Goal: Transaction & Acquisition: Purchase product/service

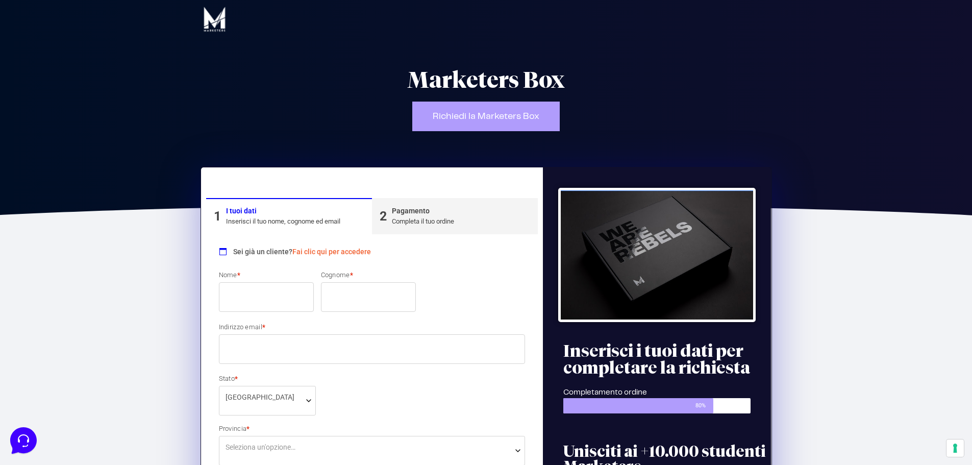
click at [276, 286] on input "Nome *" at bounding box center [266, 297] width 95 height 30
type input "LUCIA"
click at [347, 298] on input "Cognome *" at bounding box center [368, 297] width 95 height 30
type input "TROLLI"
click at [306, 346] on input "Indirizzo email *" at bounding box center [372, 349] width 307 height 30
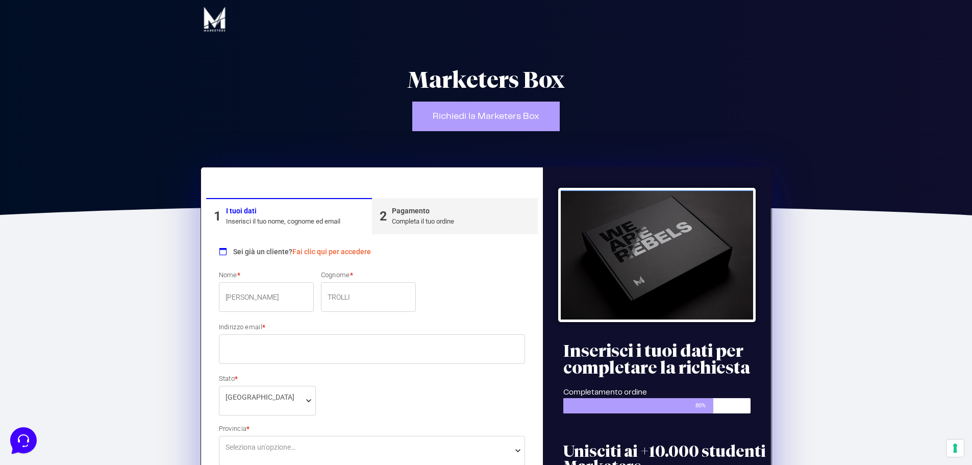
type input "[EMAIL_ADDRESS][DOMAIN_NAME]"
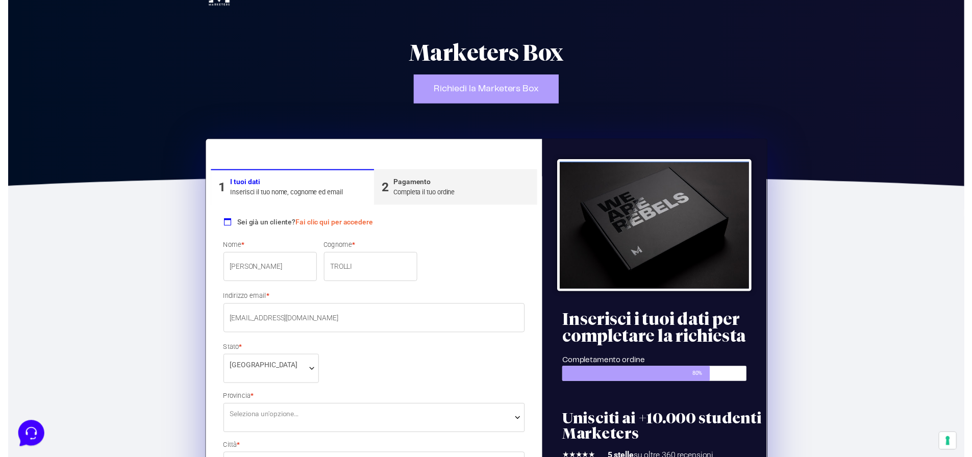
scroll to position [102, 0]
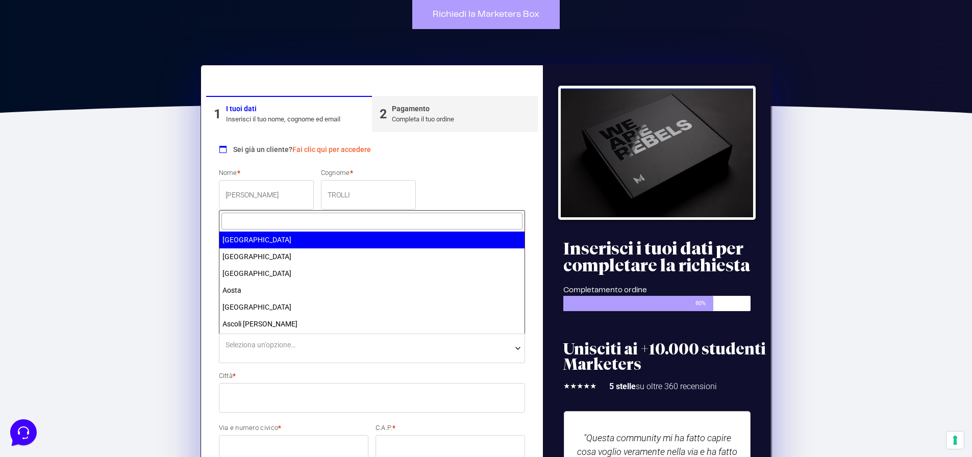
click at [352, 344] on span "Seleziona un'opzione…" at bounding box center [372, 345] width 293 height 11
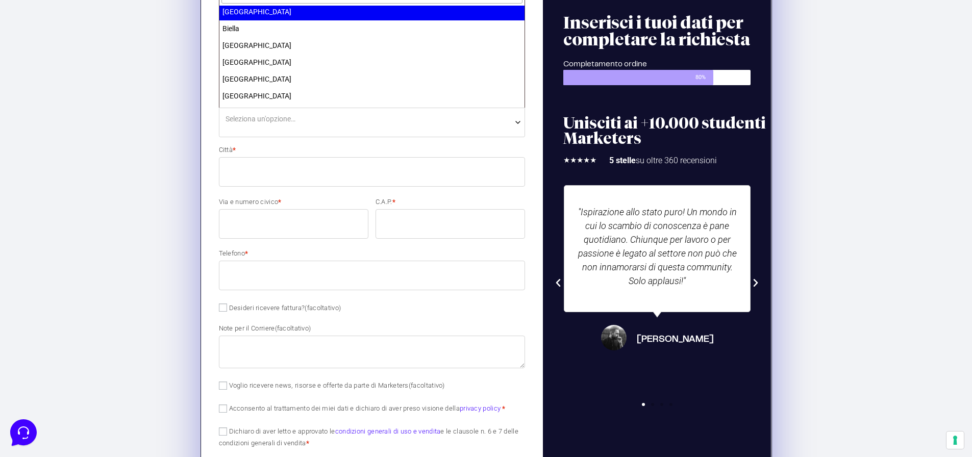
scroll to position [357, 0]
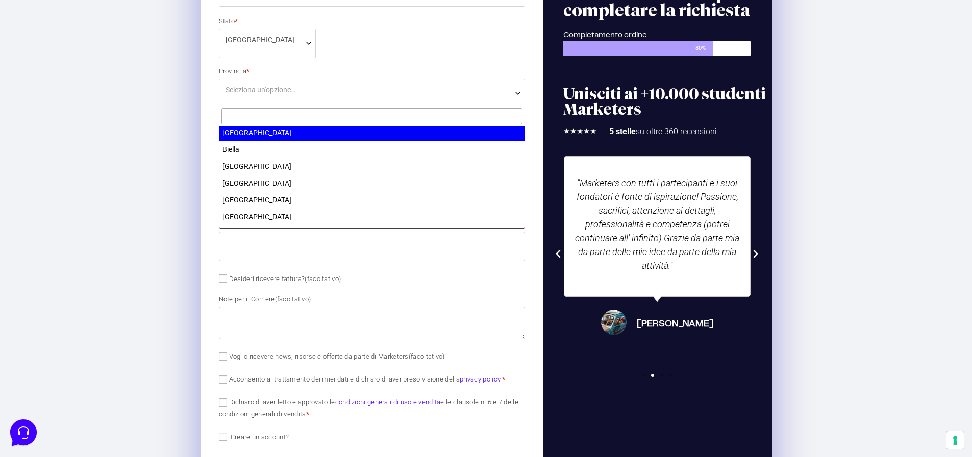
click at [311, 114] on input "text" at bounding box center [372, 116] width 302 height 17
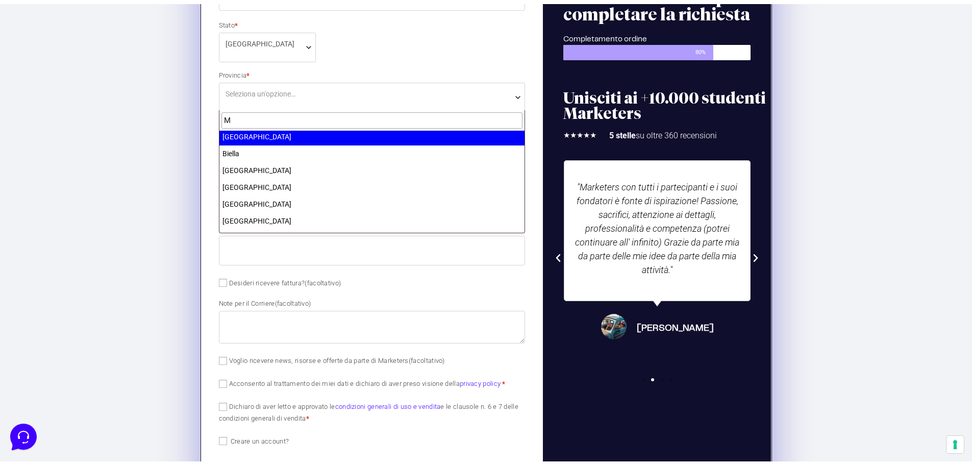
scroll to position [0, 0]
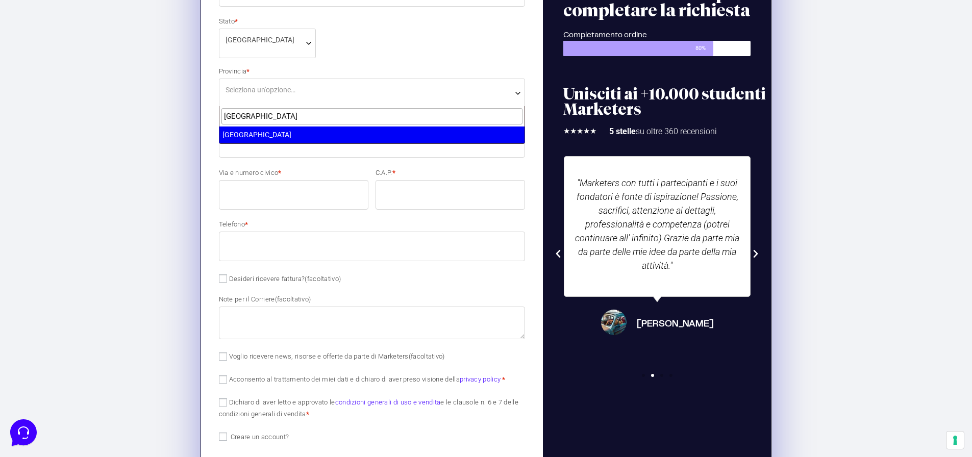
type input "MILANO"
select select "MI"
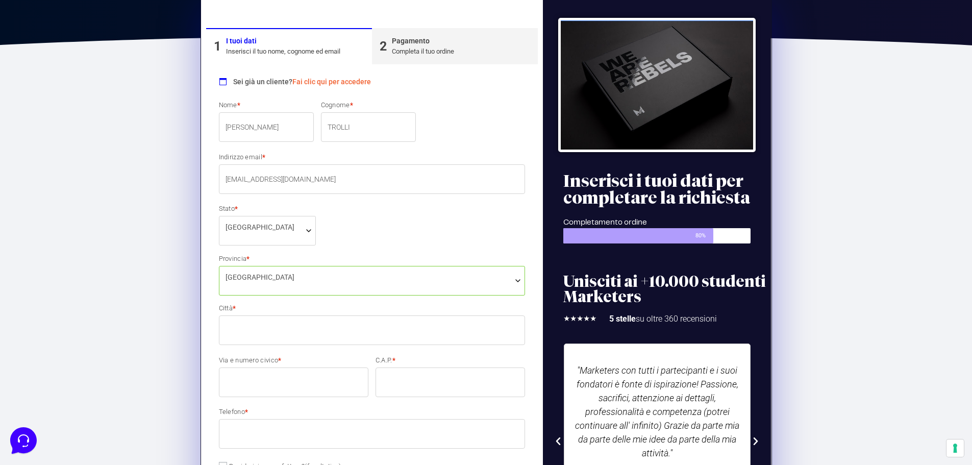
scroll to position [153, 0]
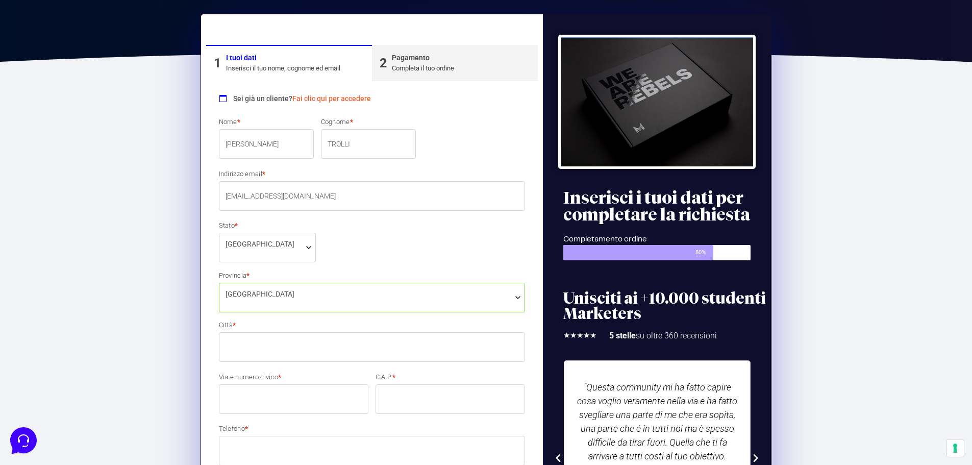
click at [248, 349] on input "Città *" at bounding box center [372, 347] width 307 height 30
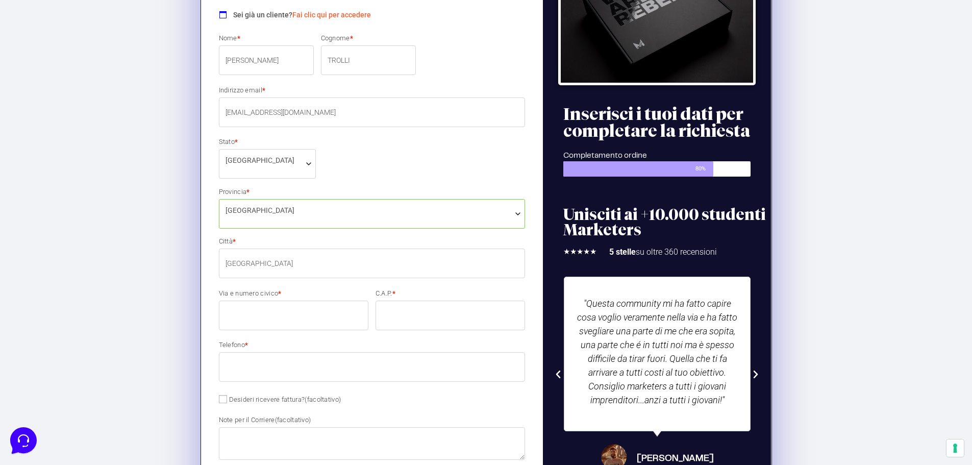
scroll to position [255, 0]
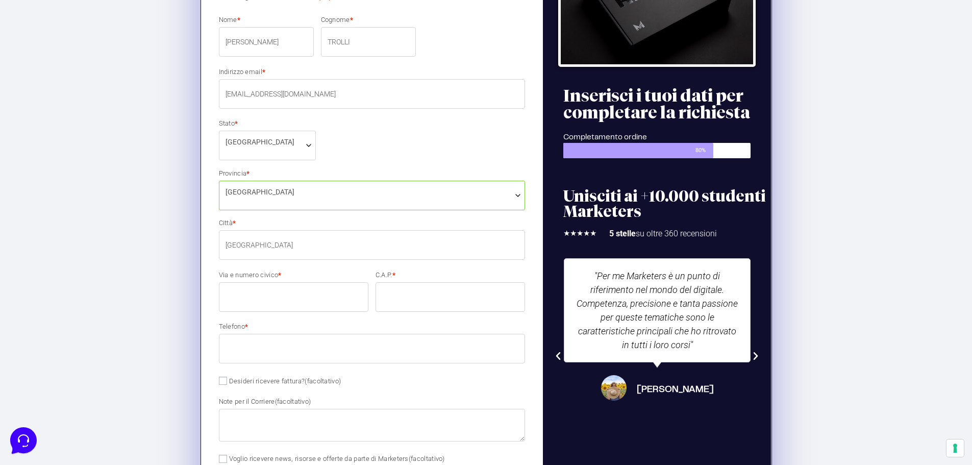
click at [231, 242] on input "milano" at bounding box center [372, 245] width 307 height 30
type input "[GEOGRAPHIC_DATA]"
click at [302, 294] on input "Via e numero civico *" at bounding box center [294, 297] width 150 height 30
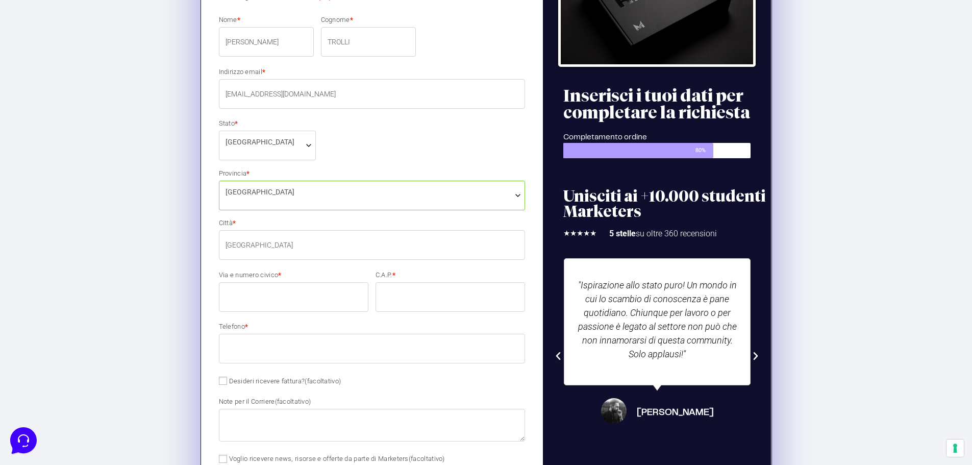
type input "[STREET_ADDRESS][PERSON_NAME]"
click at [419, 306] on input "C.A.P. *" at bounding box center [451, 297] width 150 height 30
type input "20121"
click at [286, 349] on input "Telefono *" at bounding box center [372, 349] width 307 height 30
type input "3389355551"
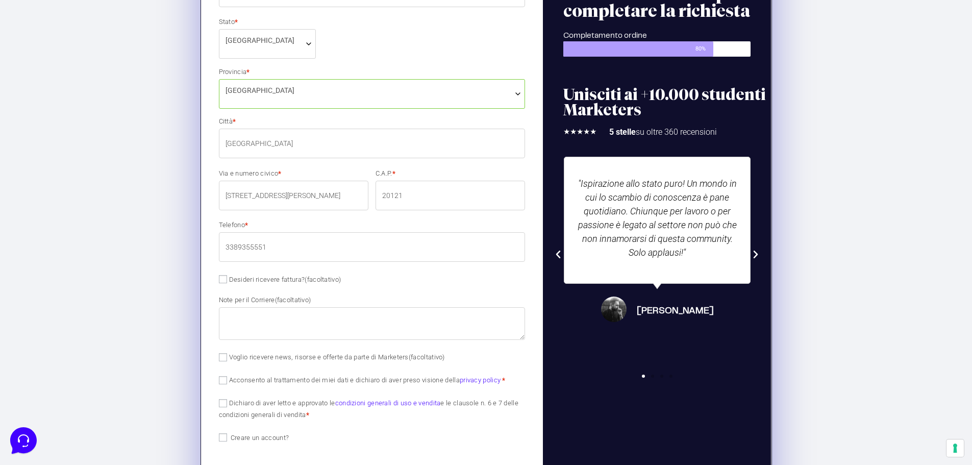
scroll to position [357, 0]
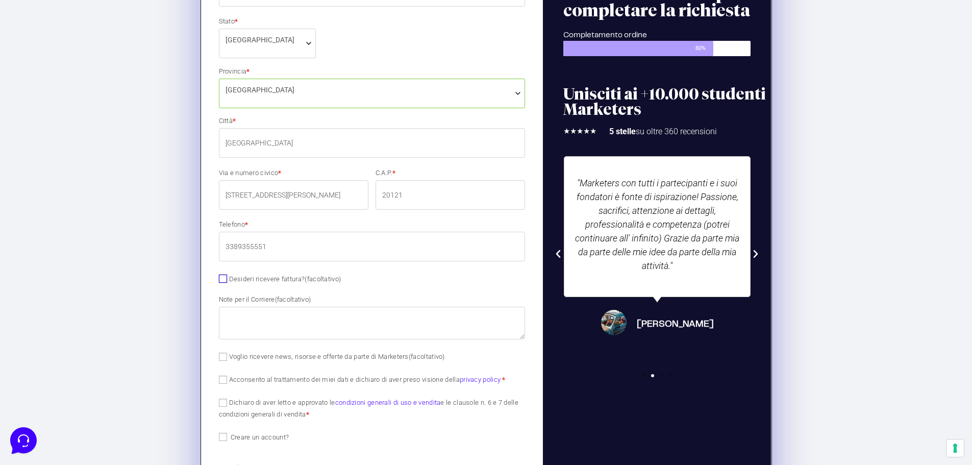
click at [224, 278] on input "Desideri ricevere fattura? (facoltativo)" at bounding box center [223, 279] width 8 height 8
checkbox input "true"
select select "IT"
type input "0000000"
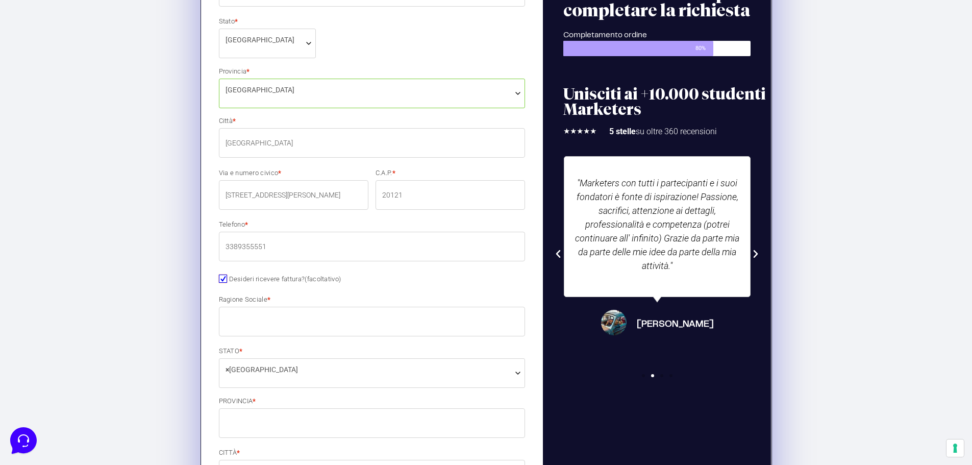
click at [226, 279] on input "Desideri ricevere fattura? (facoltativo)" at bounding box center [223, 279] width 8 height 8
checkbox input "false"
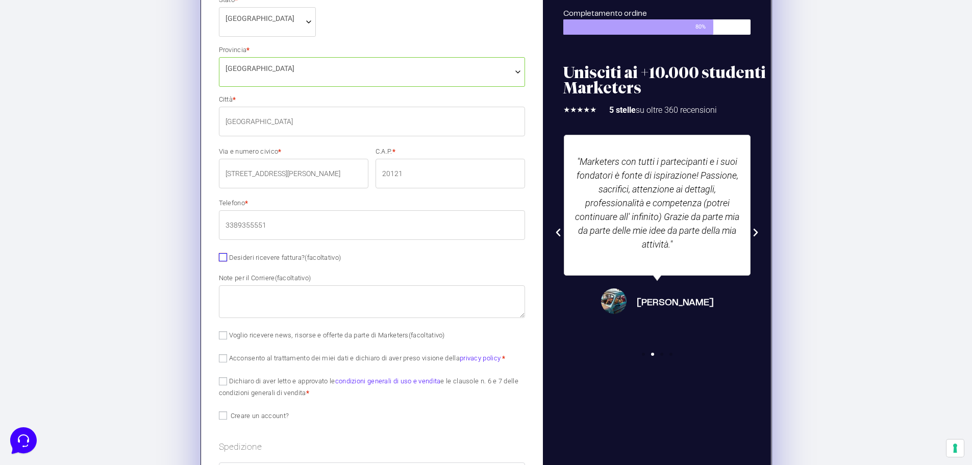
scroll to position [408, 0]
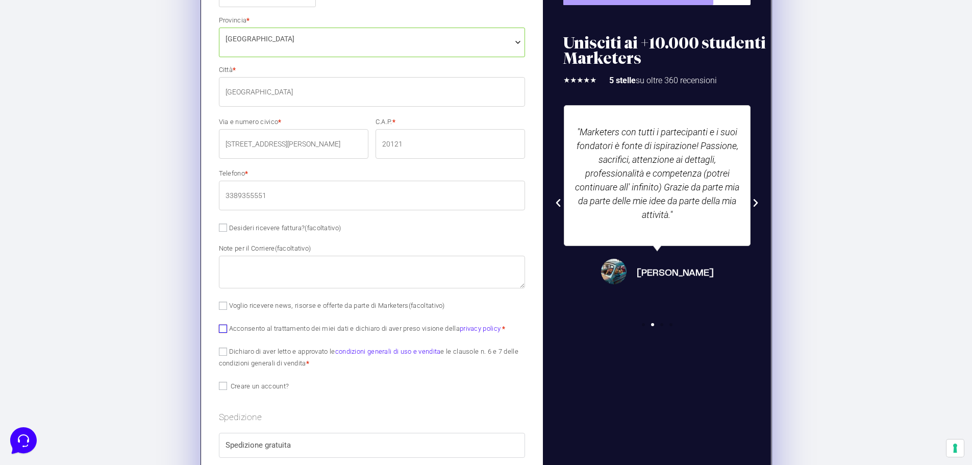
click at [224, 329] on input "Acconsento al trattamento dei miei dati e dichiaro di aver preso visione della …" at bounding box center [223, 329] width 8 height 8
checkbox input "true"
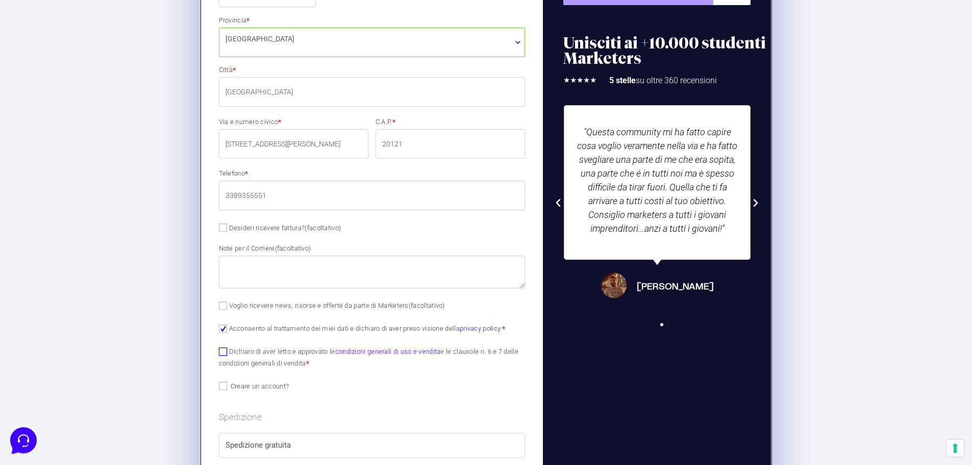
click at [221, 351] on input "Dichiaro di aver letto e approvato le condizioni generali di uso e vendita e le…" at bounding box center [223, 352] width 8 height 8
checkbox input "true"
click at [221, 309] on input "Voglio ricevere news, risorse e offerte da parte di Marketers (facoltativo)" at bounding box center [223, 306] width 8 height 8
checkbox input "true"
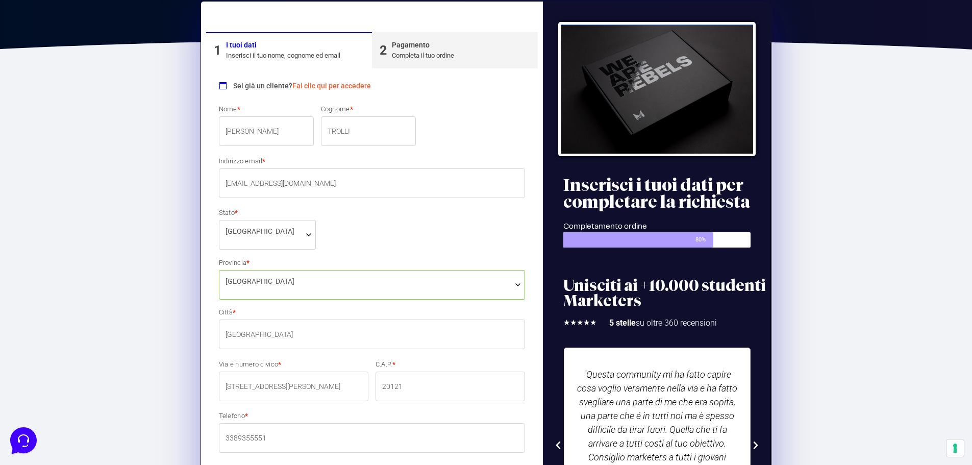
scroll to position [153, 0]
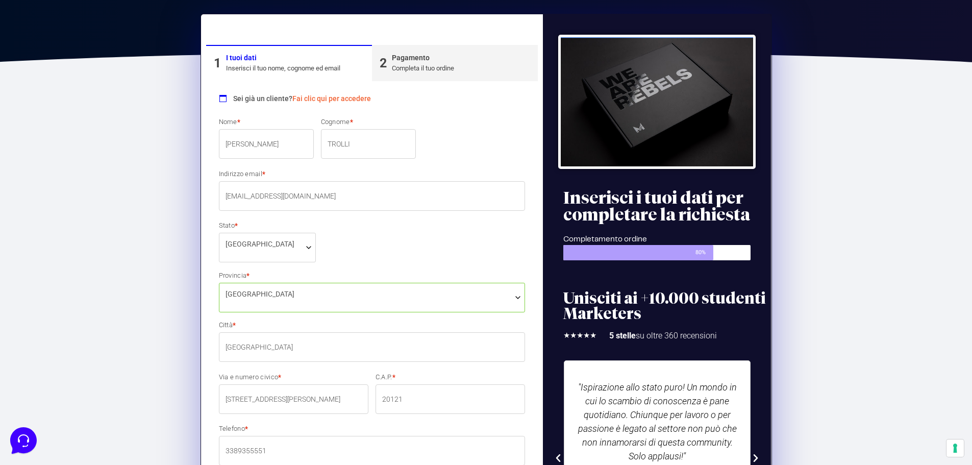
click at [339, 97] on link "Fai clic qui per accedere" at bounding box center [331, 98] width 79 height 8
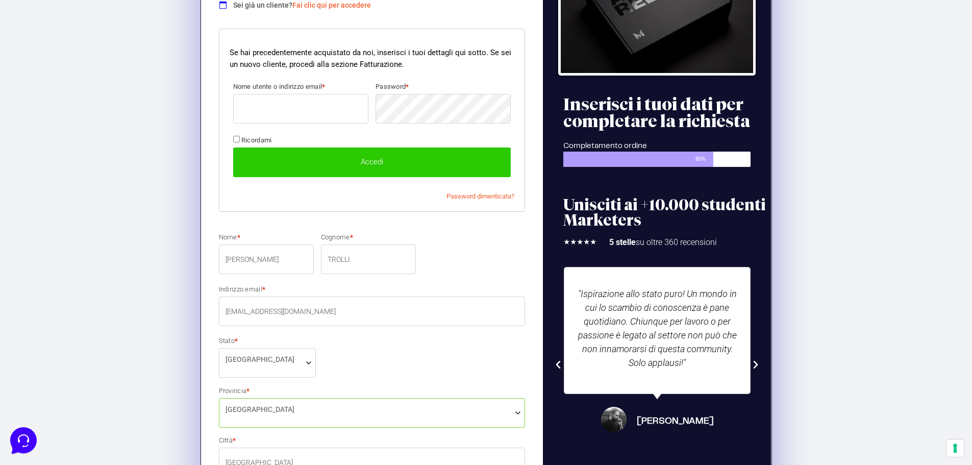
scroll to position [250, 0]
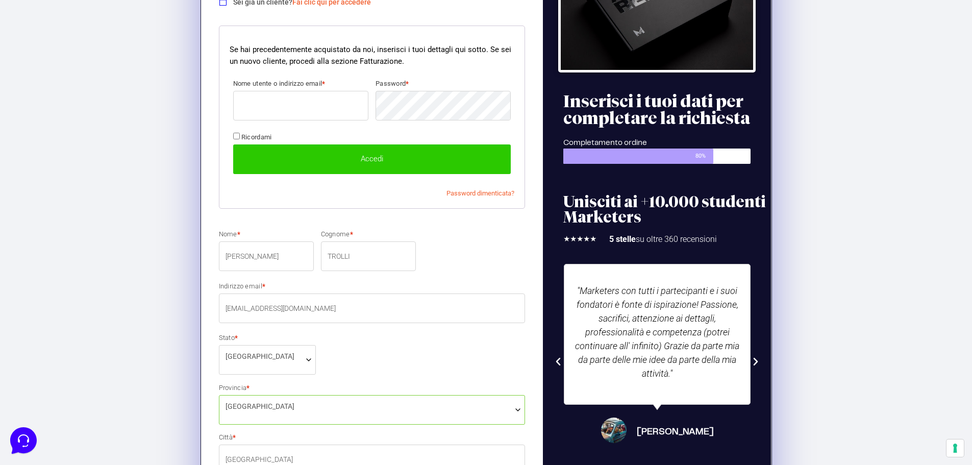
click at [301, 108] on input "Nome utente o indirizzo email *" at bounding box center [300, 106] width 135 height 30
type input "L"
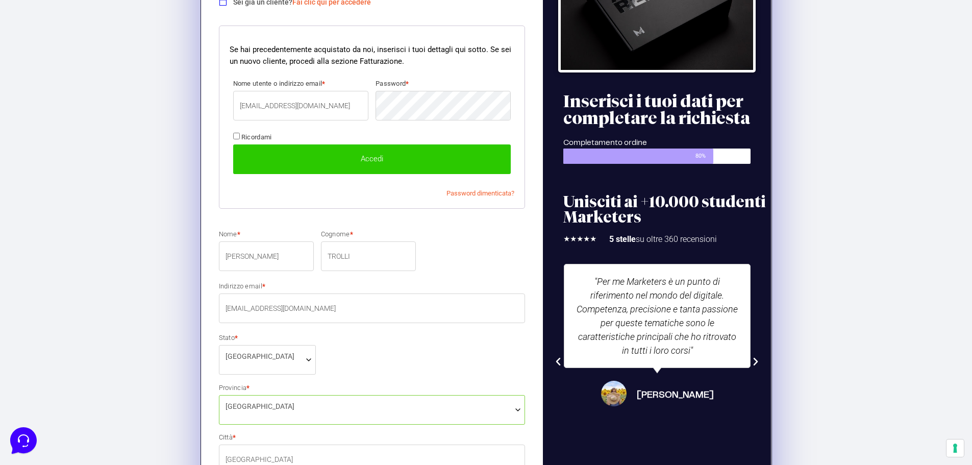
type input "[EMAIL_ADDRESS][DOMAIN_NAME]"
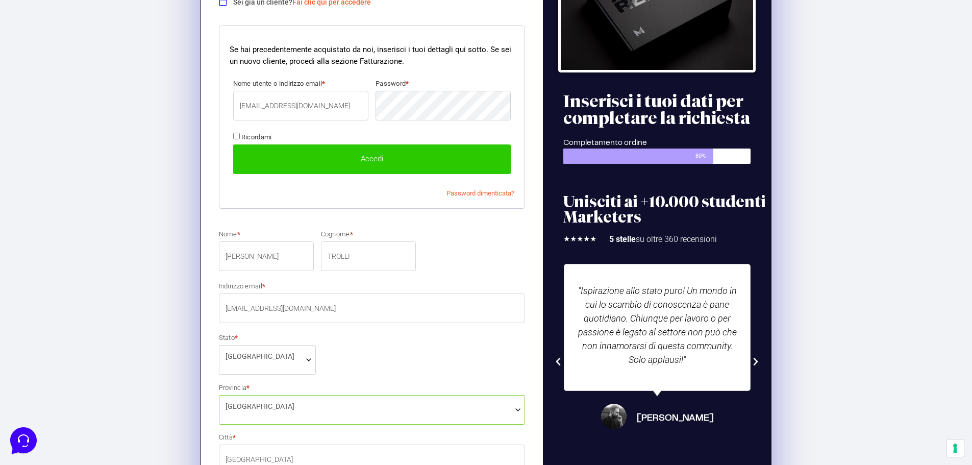
click at [381, 157] on button "Accedi" at bounding box center [372, 159] width 278 height 30
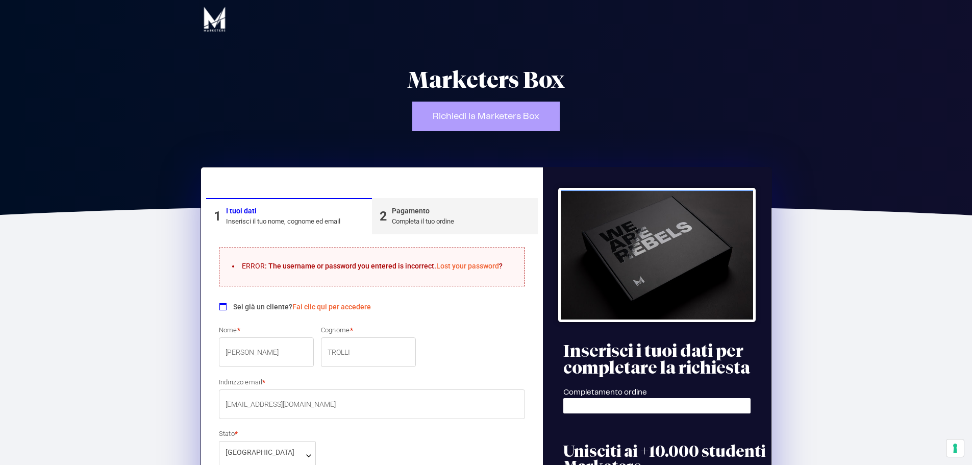
select select "MI"
select select
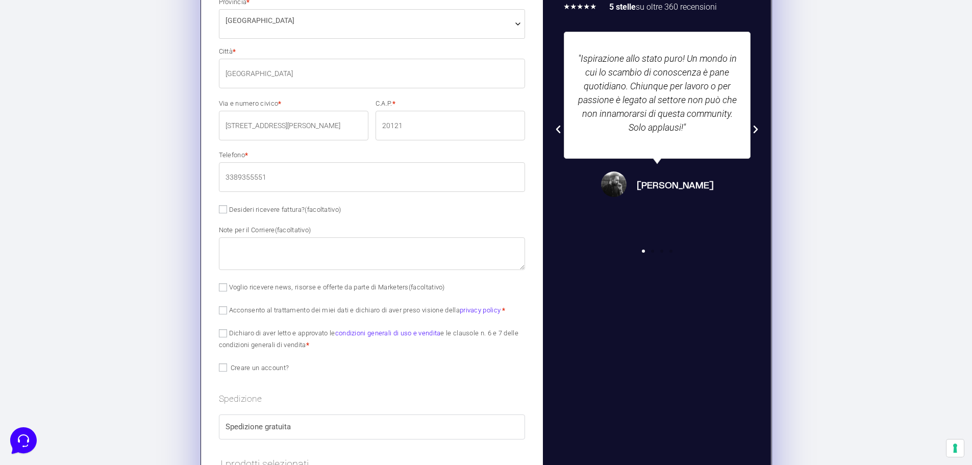
scroll to position [510, 0]
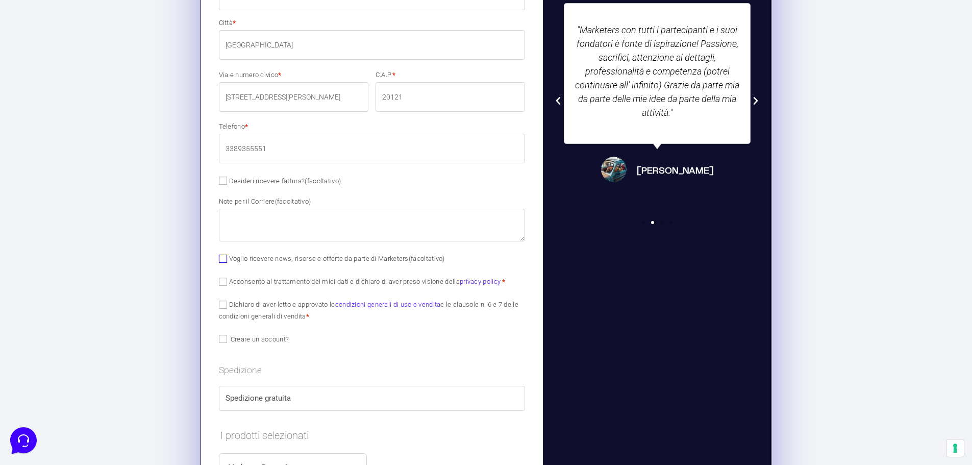
click at [224, 262] on input "Voglio ricevere news, risorse e offerte da parte di Marketers (facoltativo)" at bounding box center [223, 259] width 8 height 8
checkbox input "true"
click at [224, 282] on input "Acconsento al trattamento dei miei dati e dichiaro di aver preso visione della …" at bounding box center [223, 282] width 8 height 8
checkbox input "true"
click at [219, 310] on p "Dichiaro di aver letto e approvato le condizioni generali di uso e vendita e le…" at bounding box center [372, 310] width 314 height 26
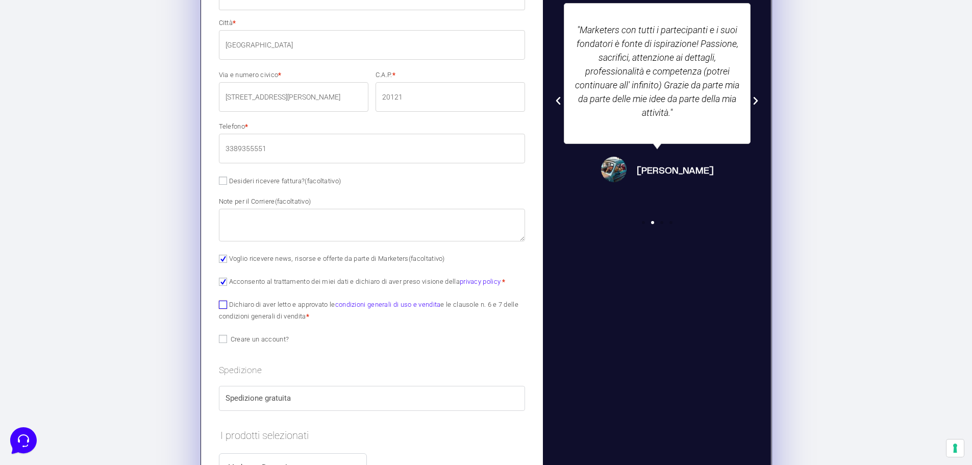
click at [220, 303] on input "Dichiaro di aver letto e approvato le condizioni generali di uso e vendita e le…" at bounding box center [223, 305] width 8 height 8
checkbox input "true"
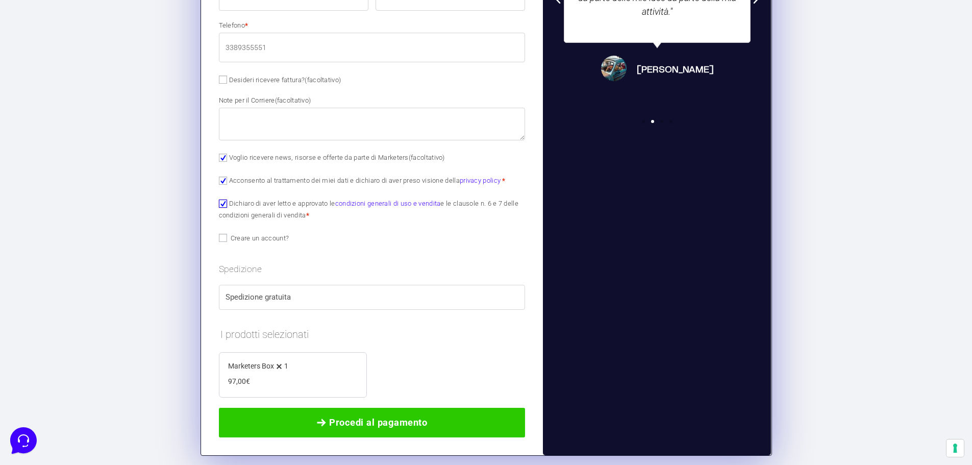
scroll to position [663, 0]
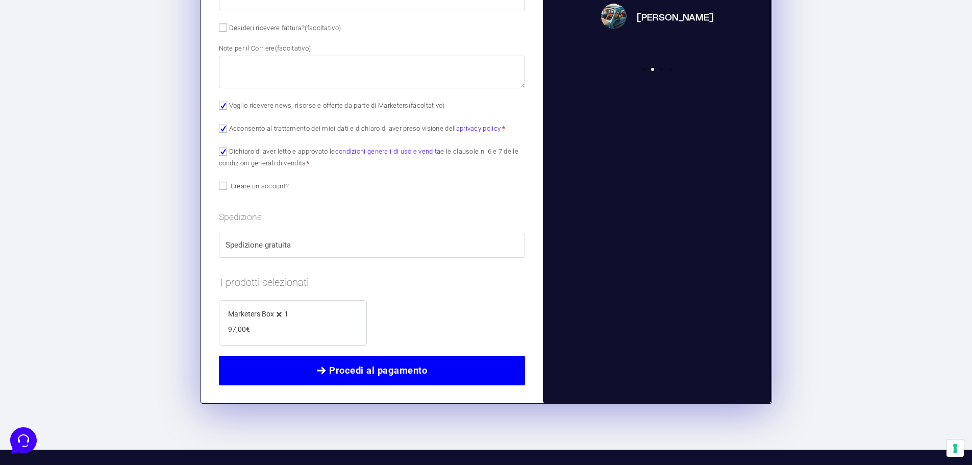
click at [377, 374] on span "Procedi al pagamento" at bounding box center [378, 370] width 98 height 14
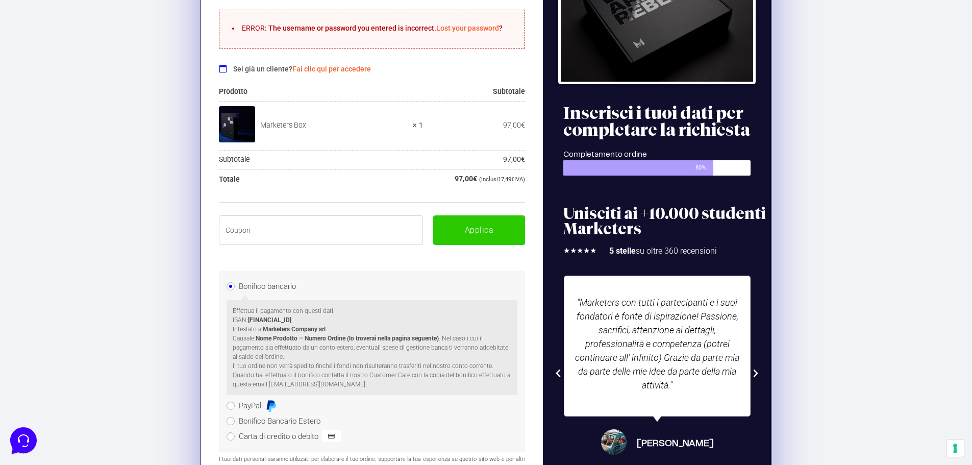
scroll to position [172, 0]
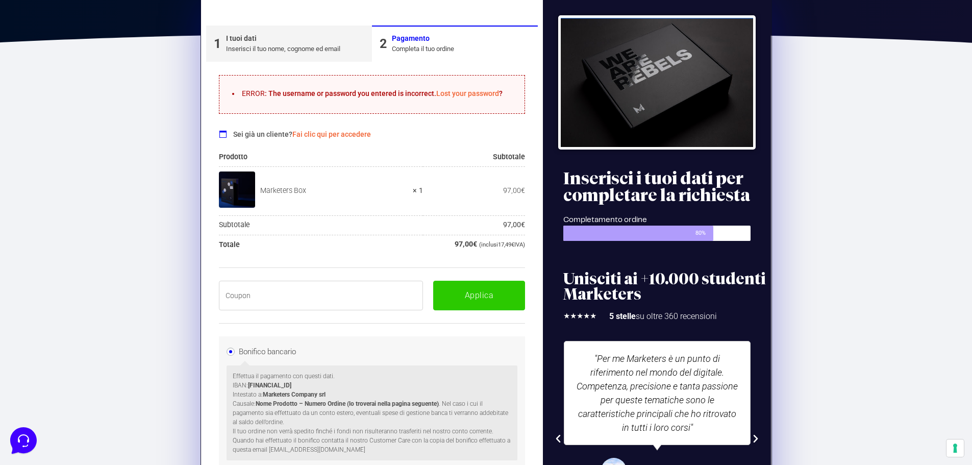
drag, startPoint x: 346, startPoint y: 386, endPoint x: 249, endPoint y: 386, distance: 97.5
click at [249, 386] on p "Effettua il pagamento con questi dati. IBAN: [FINANCIAL_ID] Intestato a: Market…" at bounding box center [372, 399] width 279 height 55
copy strong "[FINANCIAL_ID]"
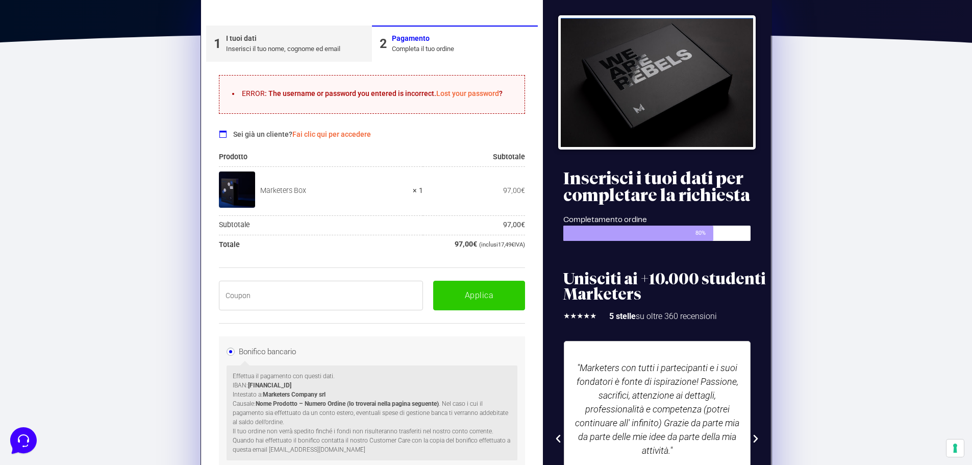
click at [242, 299] on input "text" at bounding box center [321, 296] width 205 height 30
paste input "BOXPRO100OFF"
type input "BOXPRO100OFF"
click at [489, 291] on button "Applica" at bounding box center [479, 296] width 92 height 30
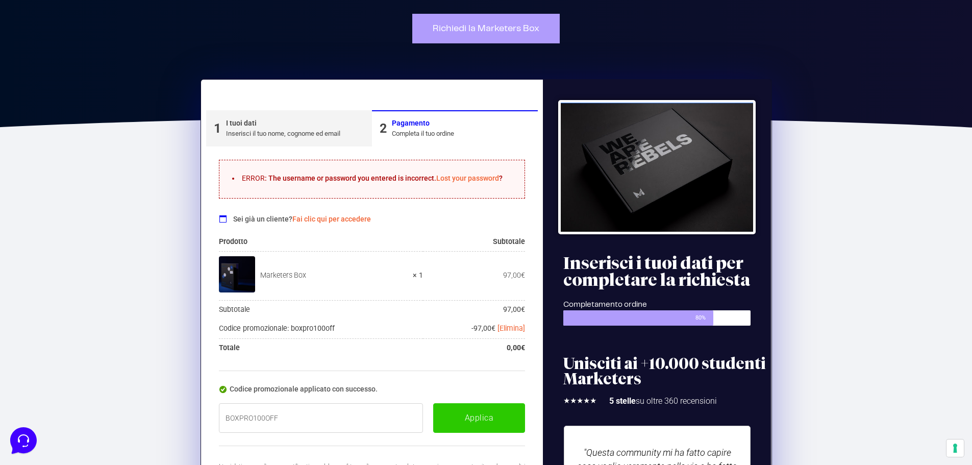
scroll to position [19, 0]
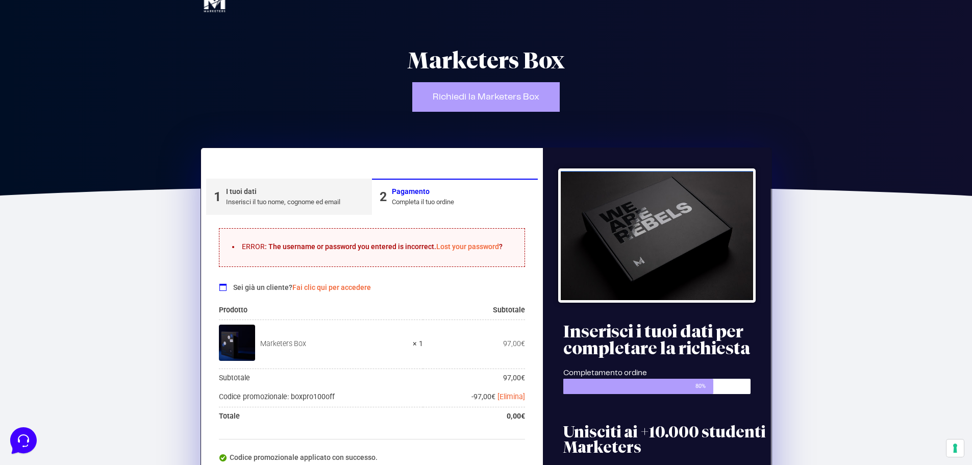
click at [324, 203] on div "Inserisci il tuo nome, cognome ed email" at bounding box center [283, 202] width 114 height 10
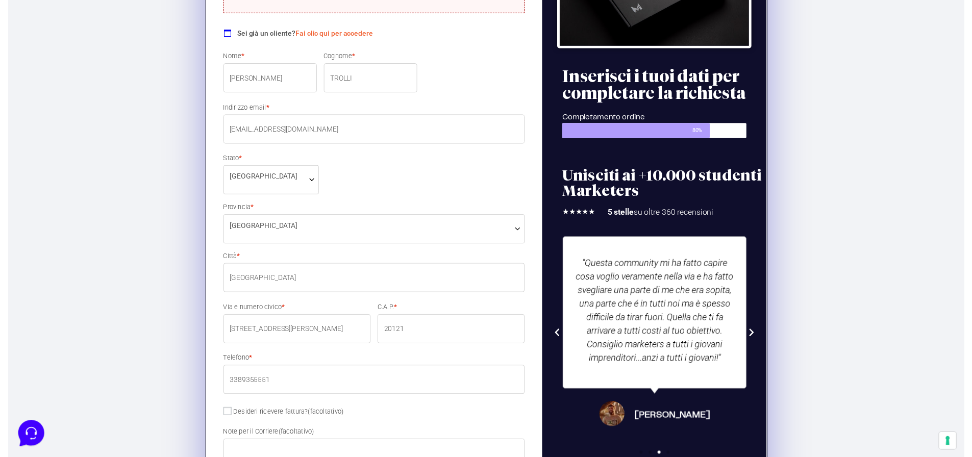
scroll to position [275, 0]
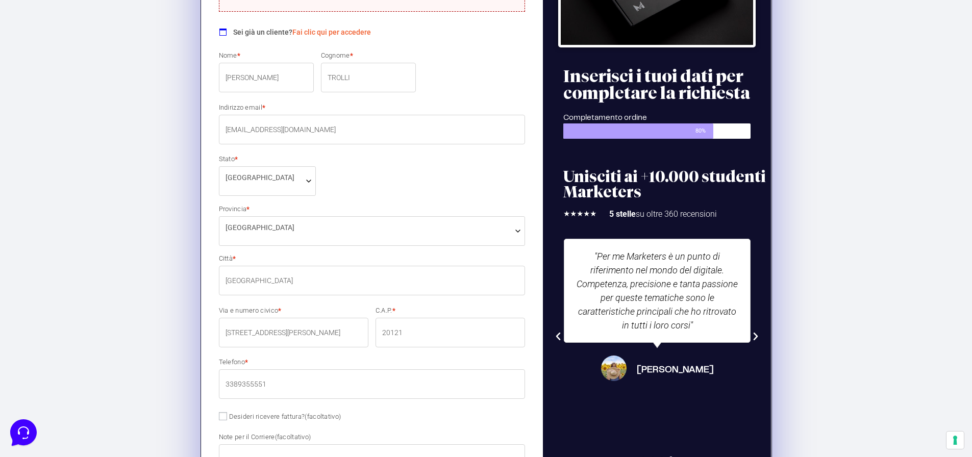
click at [307, 224] on span "[GEOGRAPHIC_DATA]" at bounding box center [372, 227] width 293 height 11
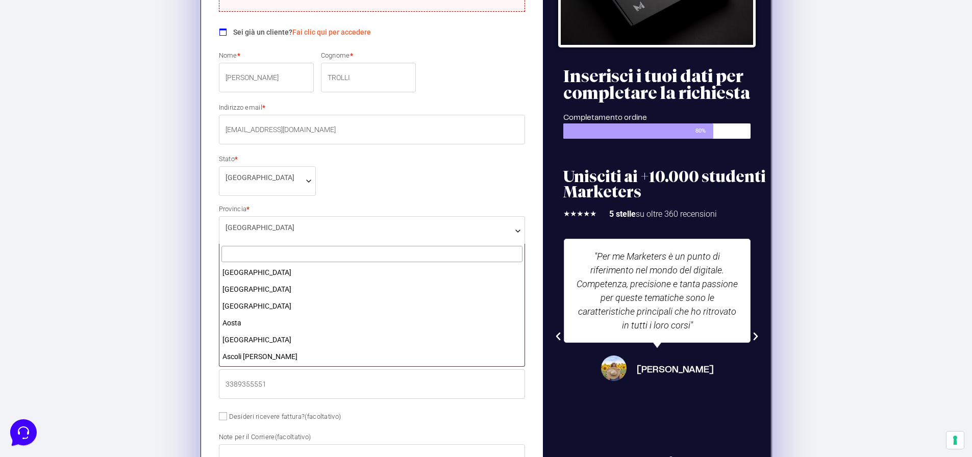
scroll to position [893, 0]
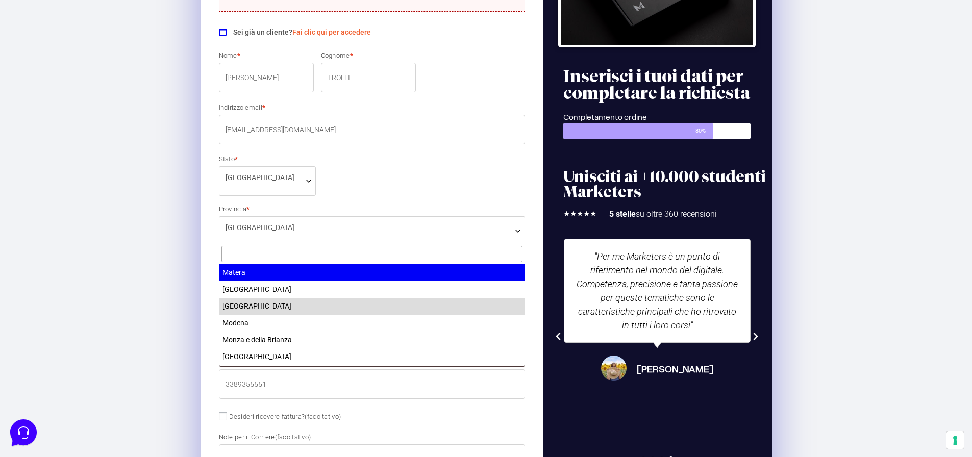
click at [318, 251] on input "text" at bounding box center [372, 254] width 302 height 17
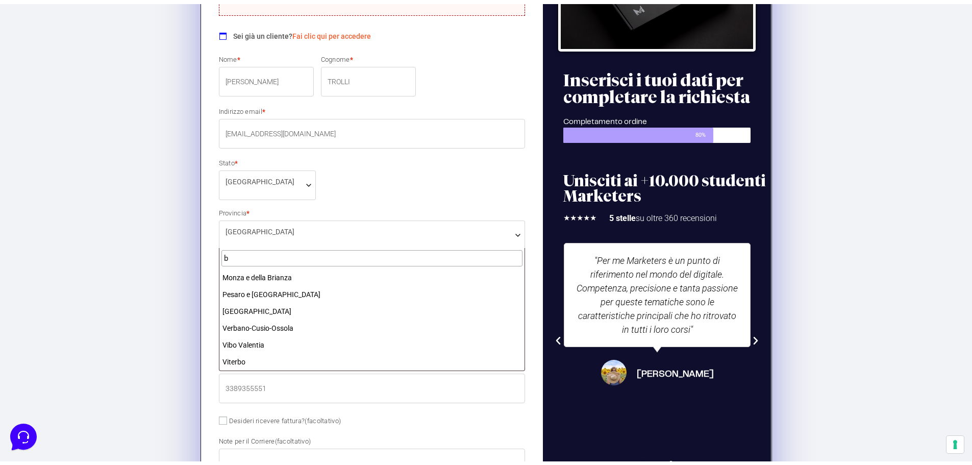
scroll to position [0, 0]
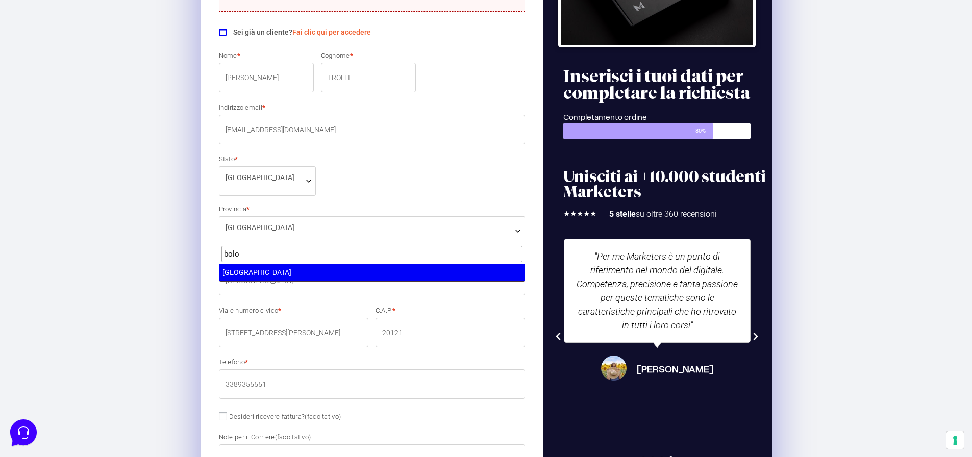
type input "bolo"
select select "BO"
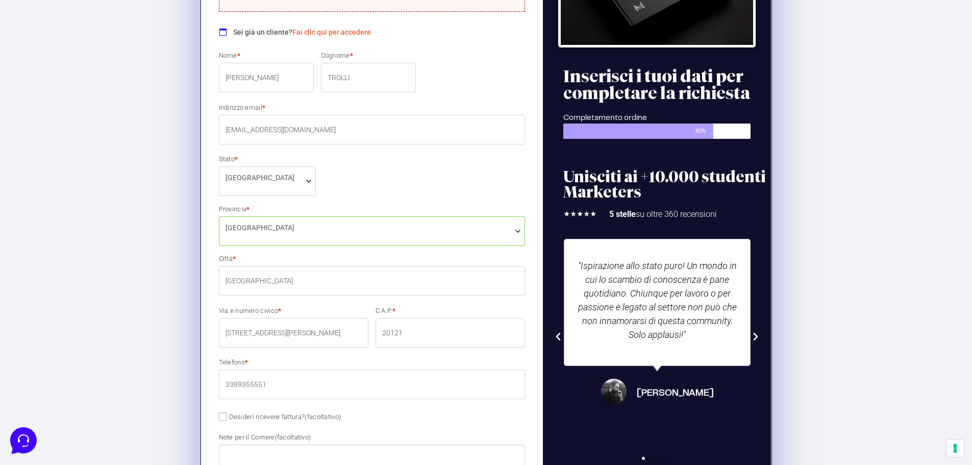
click at [333, 340] on input "[STREET_ADDRESS][PERSON_NAME]" at bounding box center [294, 333] width 150 height 30
click at [295, 276] on input "[GEOGRAPHIC_DATA]" at bounding box center [372, 281] width 307 height 30
type input "M"
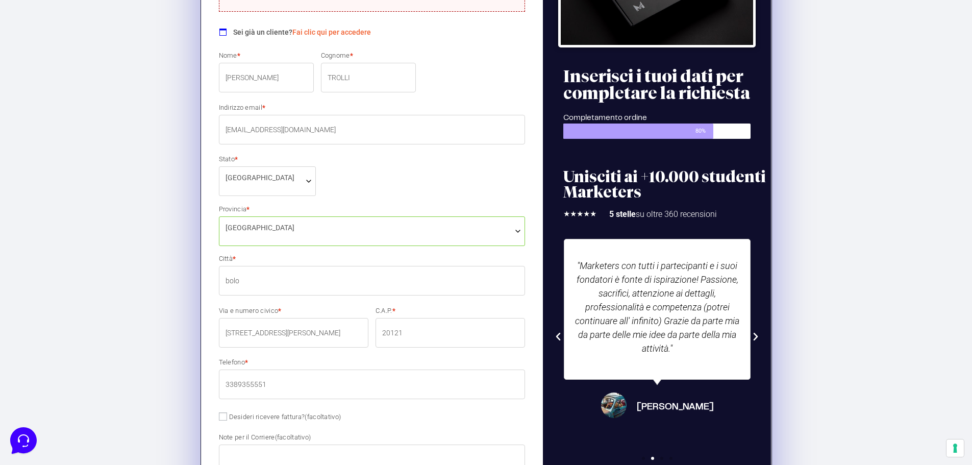
type input "[GEOGRAPHIC_DATA]"
drag, startPoint x: 321, startPoint y: 329, endPoint x: 162, endPoint y: 320, distance: 159.4
click at [162, 320] on section "1 I tuoi dati Inserisci il tuo nome, cognome ed email 2 Pagamento Completa il t…" at bounding box center [486, 401] width 972 height 875
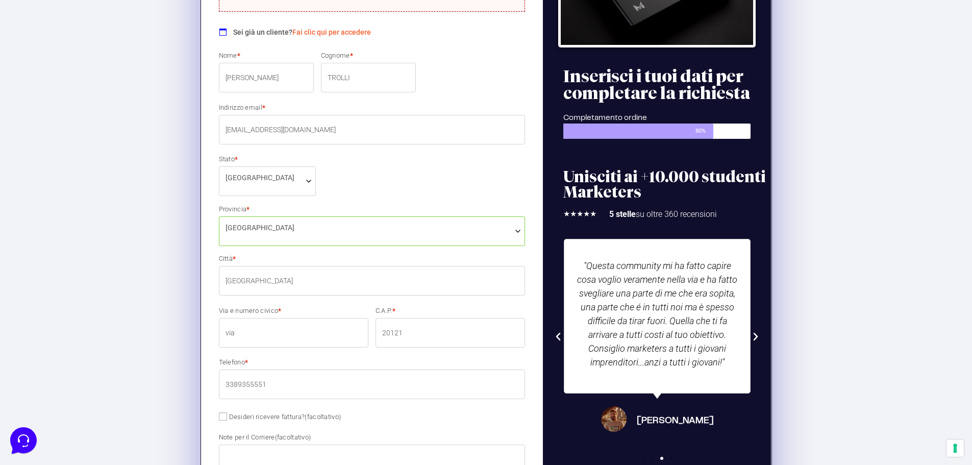
type input "VIA MISA 18/13"
click at [444, 335] on input "20121" at bounding box center [451, 333] width 150 height 30
type input "2"
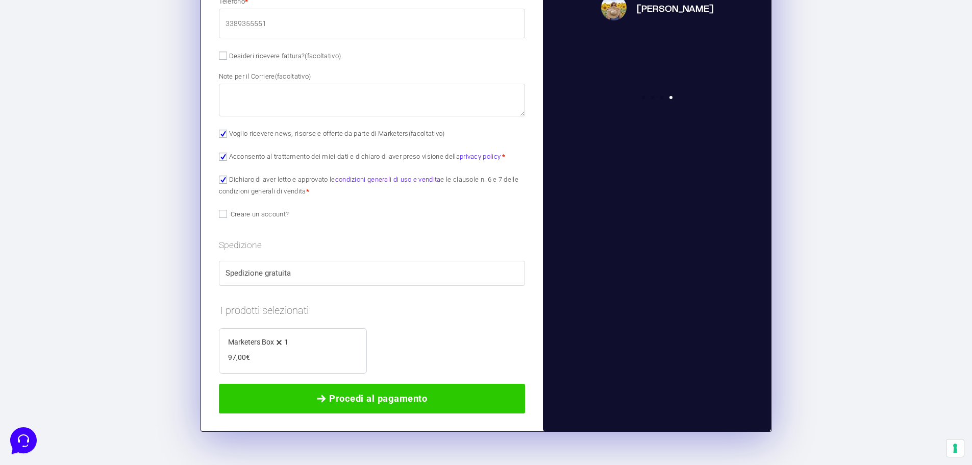
scroll to position [683, 0]
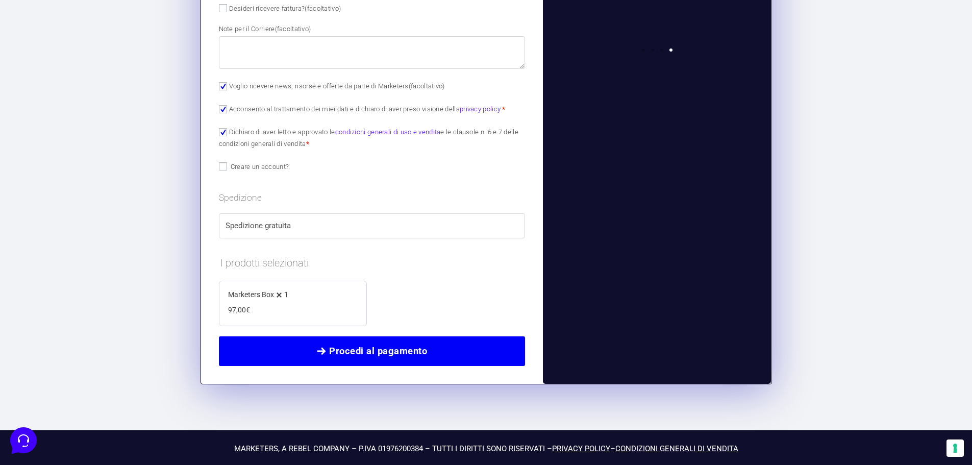
type input "40139"
click at [363, 354] on span "Procedi al pagamento" at bounding box center [378, 351] width 98 height 14
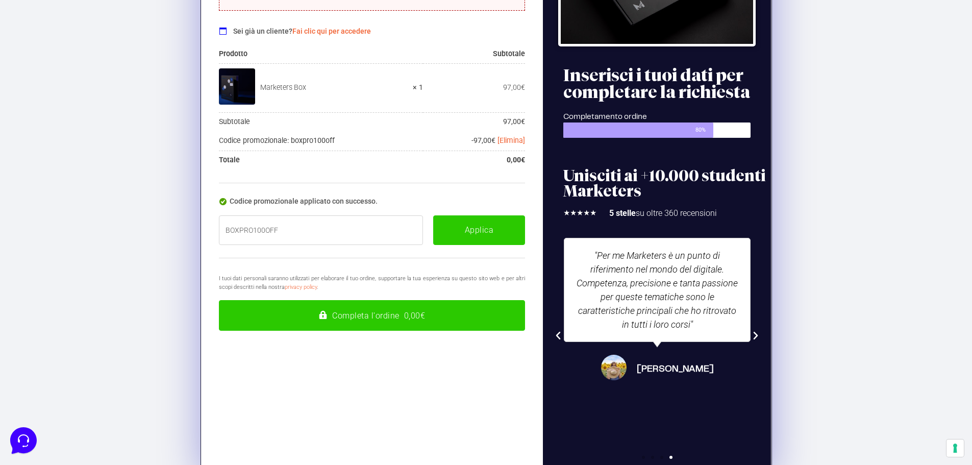
scroll to position [172, 0]
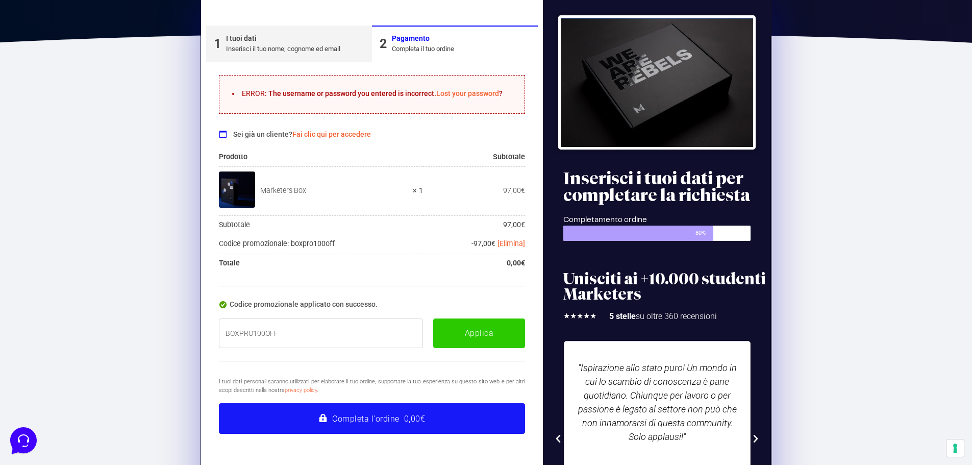
click at [406, 424] on button "Completa l'ordine 0,00€" at bounding box center [372, 418] width 307 height 31
